Goal: Task Accomplishment & Management: Manage account settings

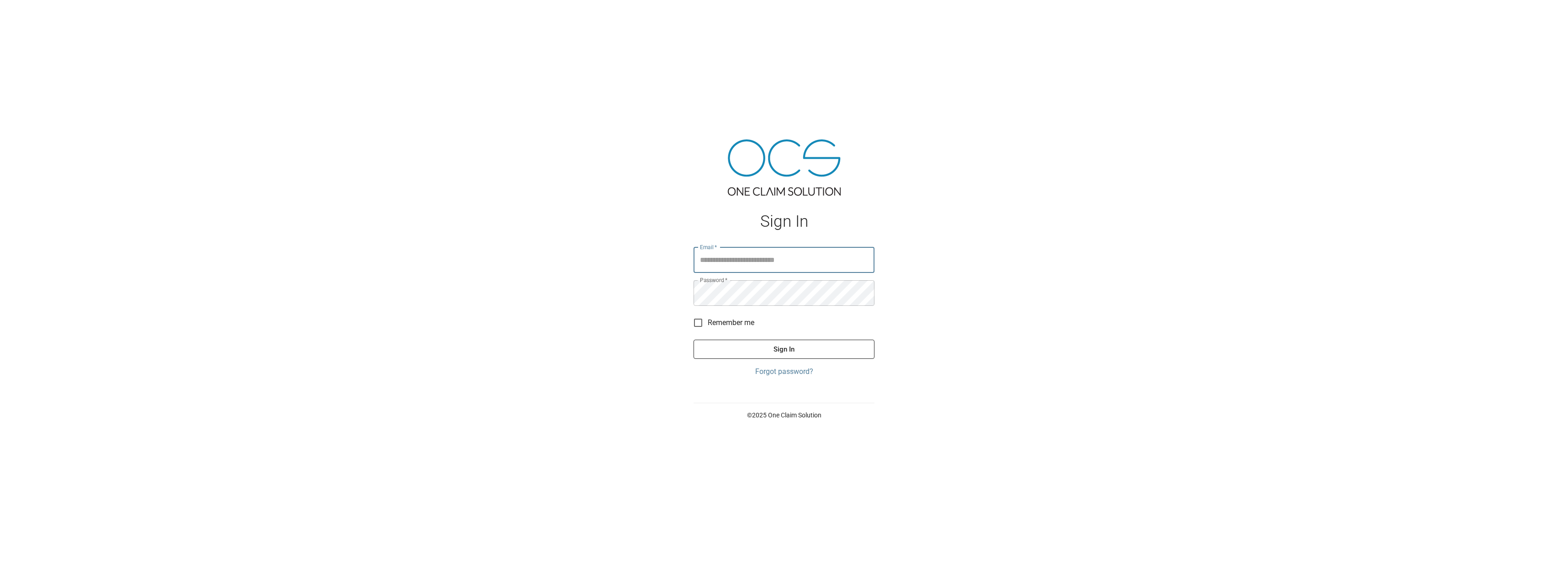
type input "**********"
click at [777, 347] on button "Sign In" at bounding box center [783, 350] width 181 height 19
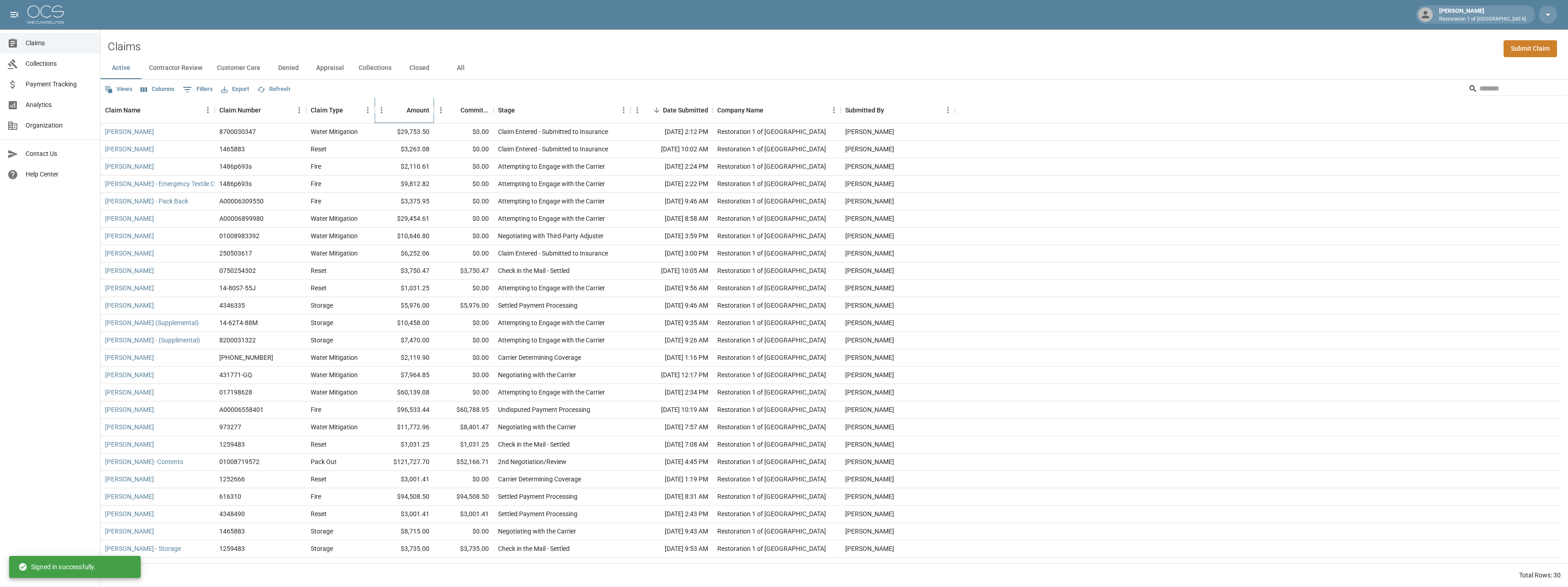
click at [421, 111] on div "Amount" at bounding box center [418, 110] width 23 height 26
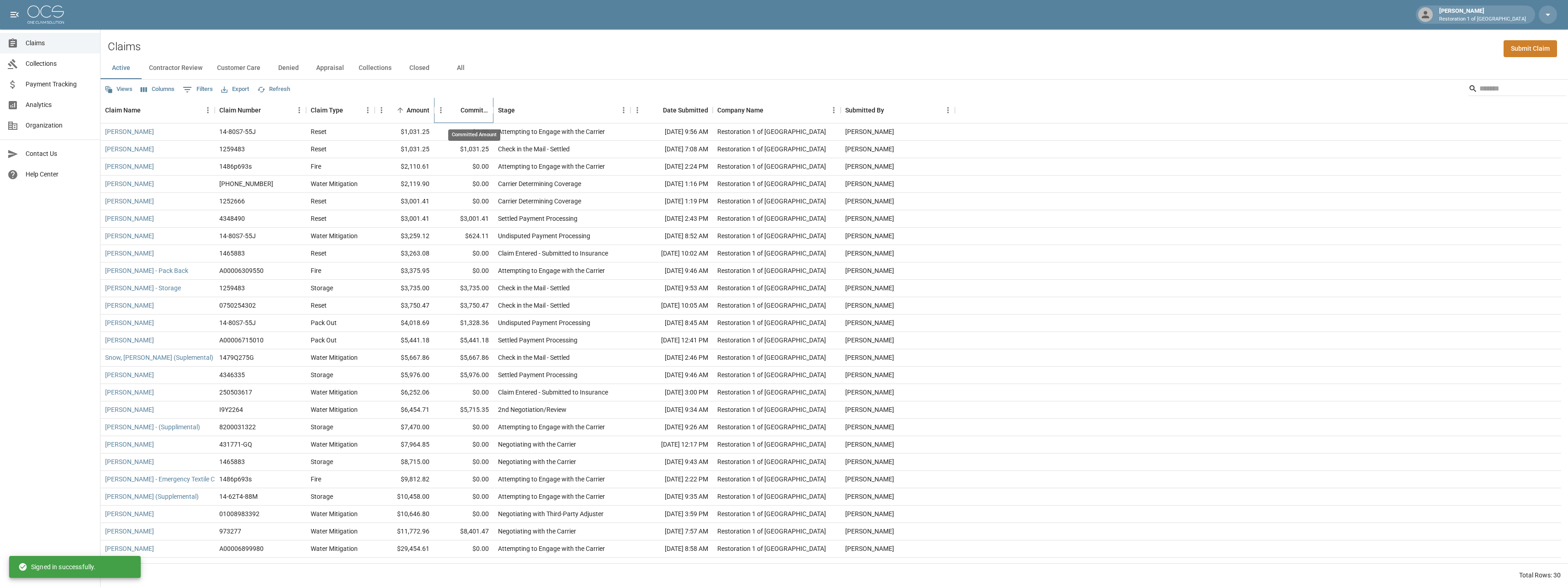
drag, startPoint x: 464, startPoint y: 108, endPoint x: 462, endPoint y: 144, distance: 36.1
click at [465, 108] on div "Committed Amount" at bounding box center [475, 110] width 29 height 26
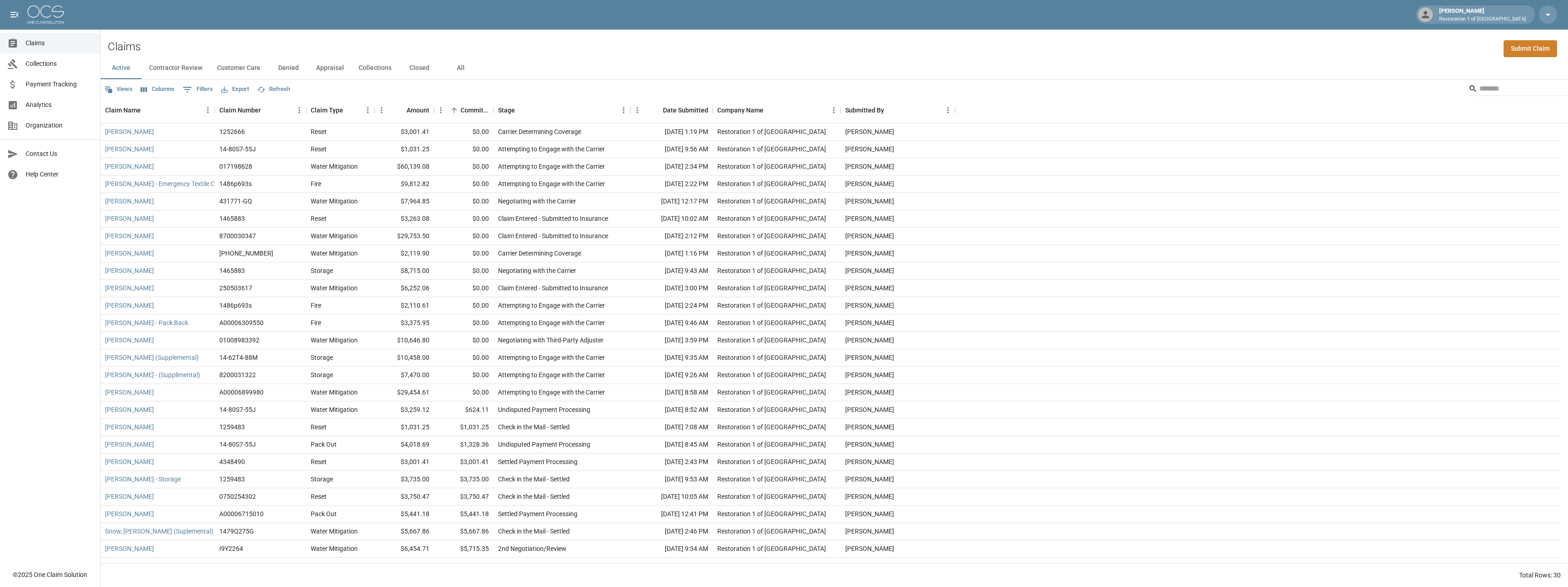
click at [226, 68] on button "Customer Care" at bounding box center [239, 68] width 58 height 22
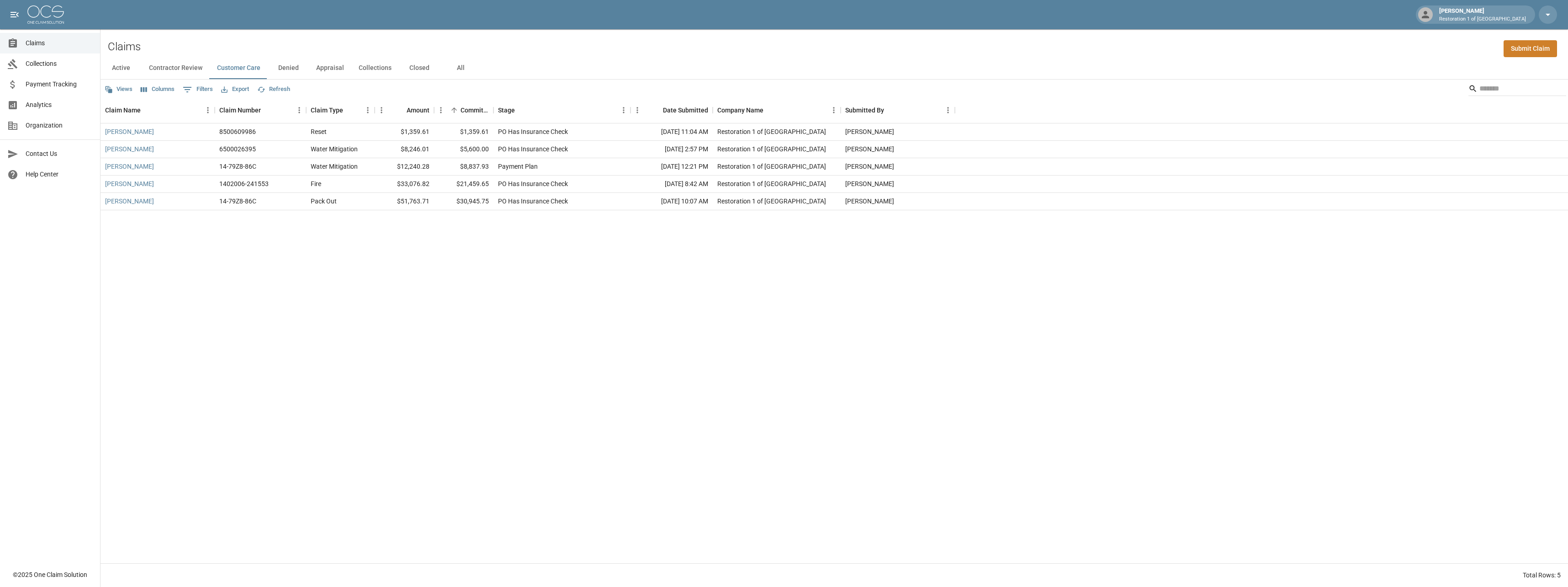
click at [181, 70] on button "Contractor Review" at bounding box center [176, 68] width 68 height 22
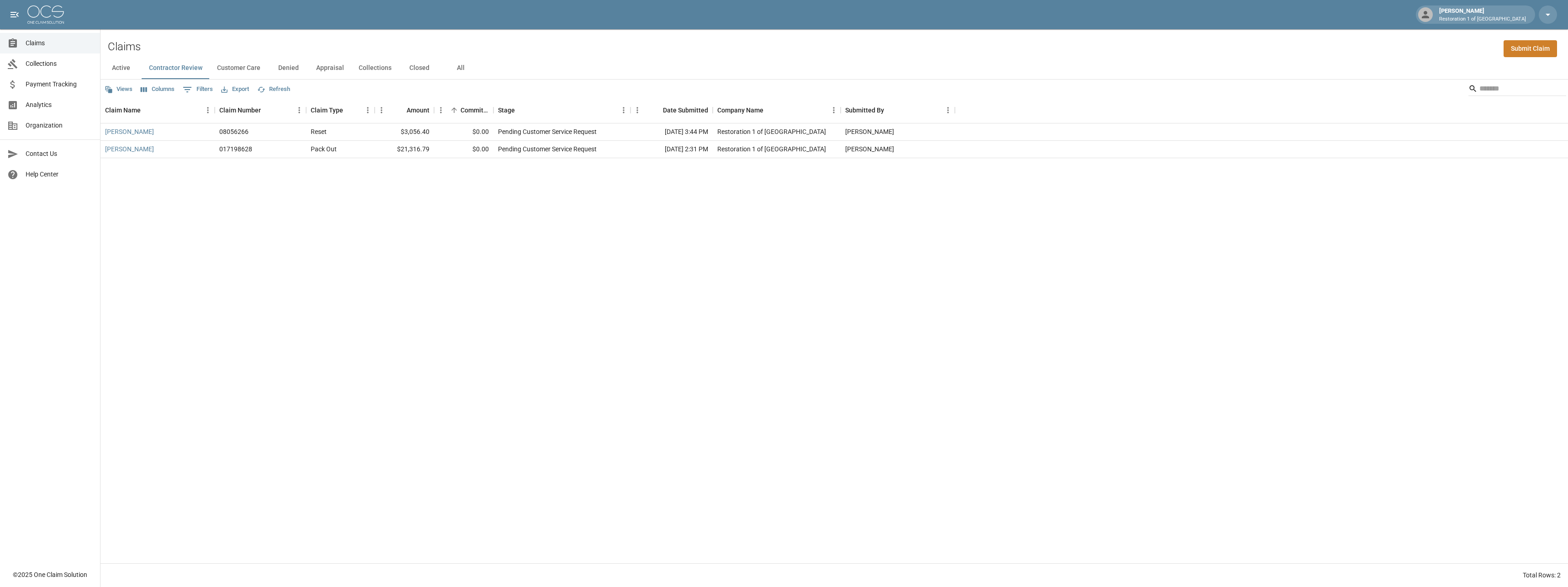
click at [124, 65] on button "Active" at bounding box center [121, 68] width 41 height 22
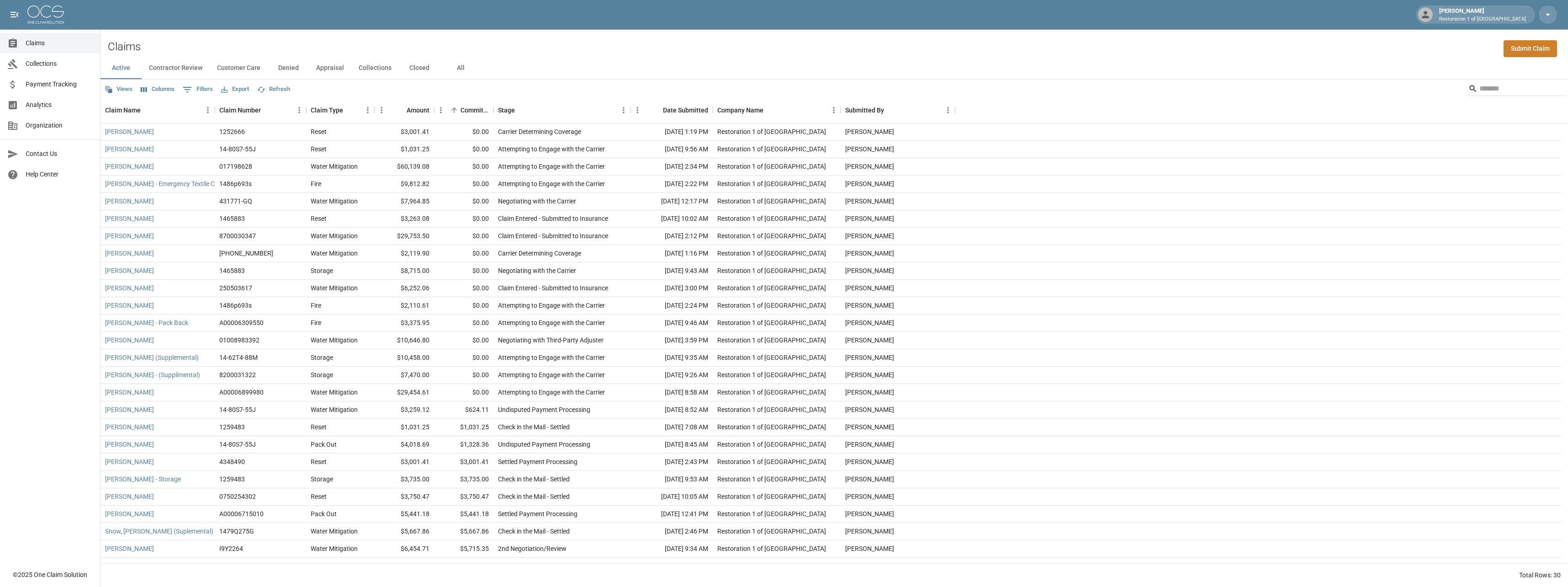
click at [318, 69] on button "Appraisal" at bounding box center [330, 68] width 43 height 22
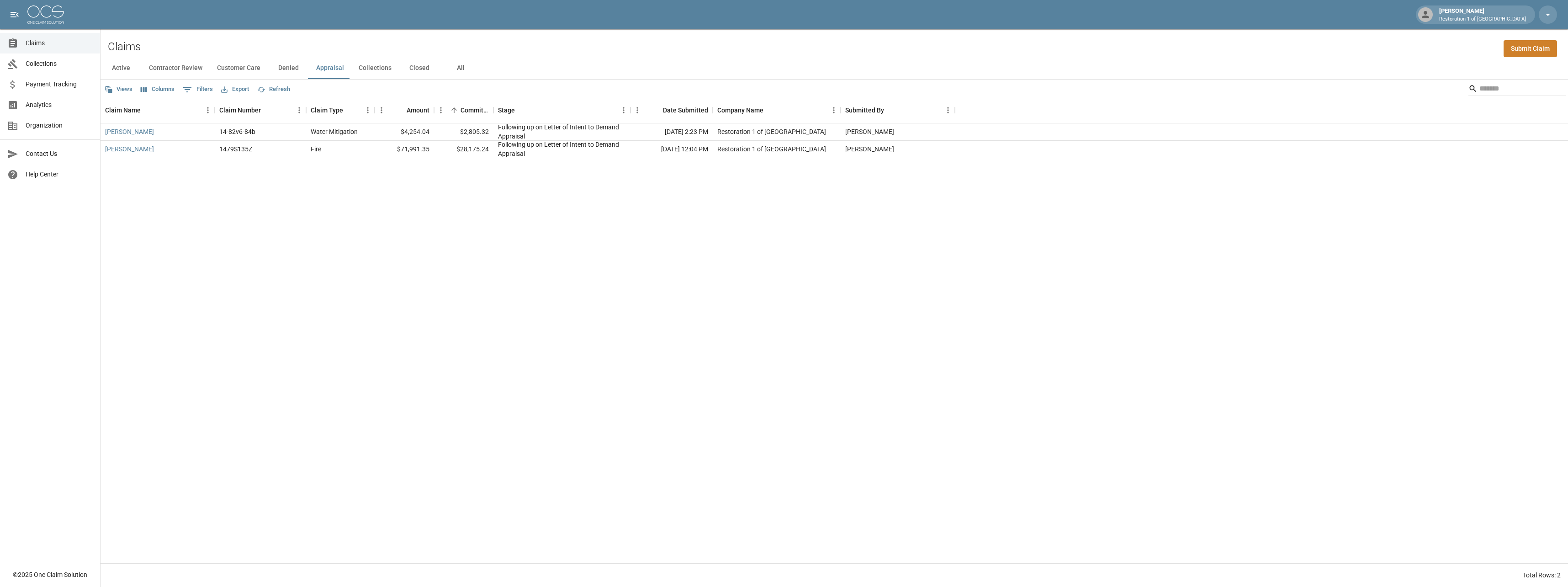
click at [32, 46] on span "Claims" at bounding box center [59, 43] width 67 height 10
